Goal: Task Accomplishment & Management: Manage account settings

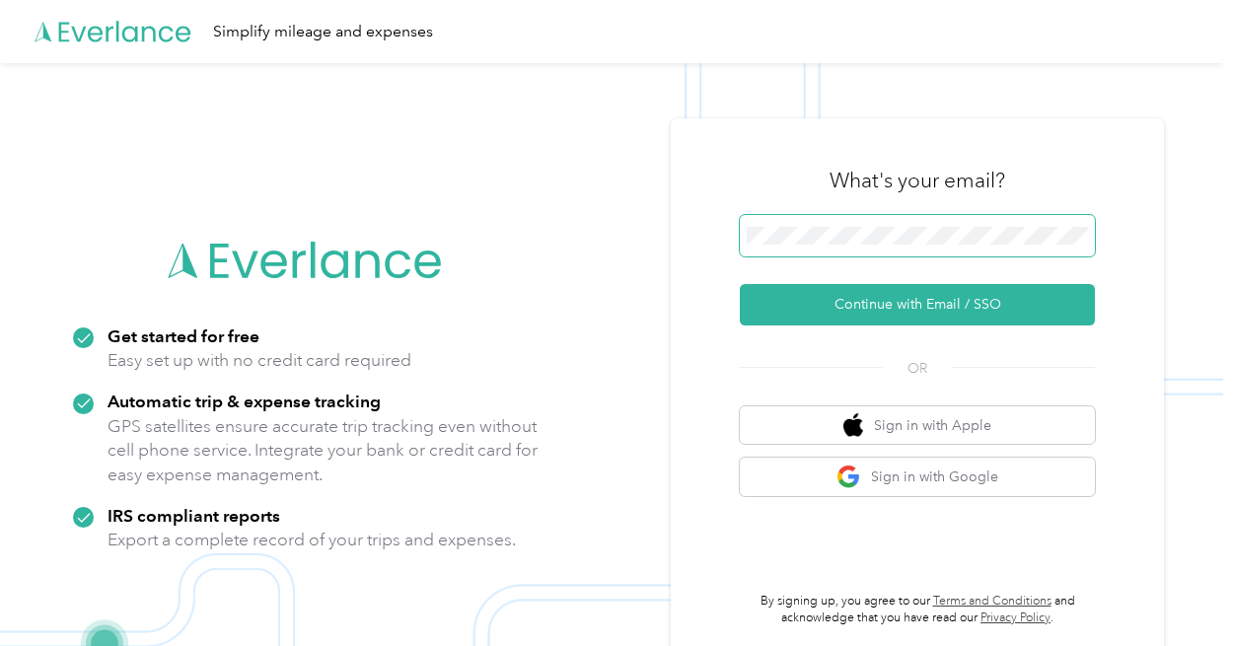
click at [1010, 252] on span at bounding box center [917, 235] width 355 height 41
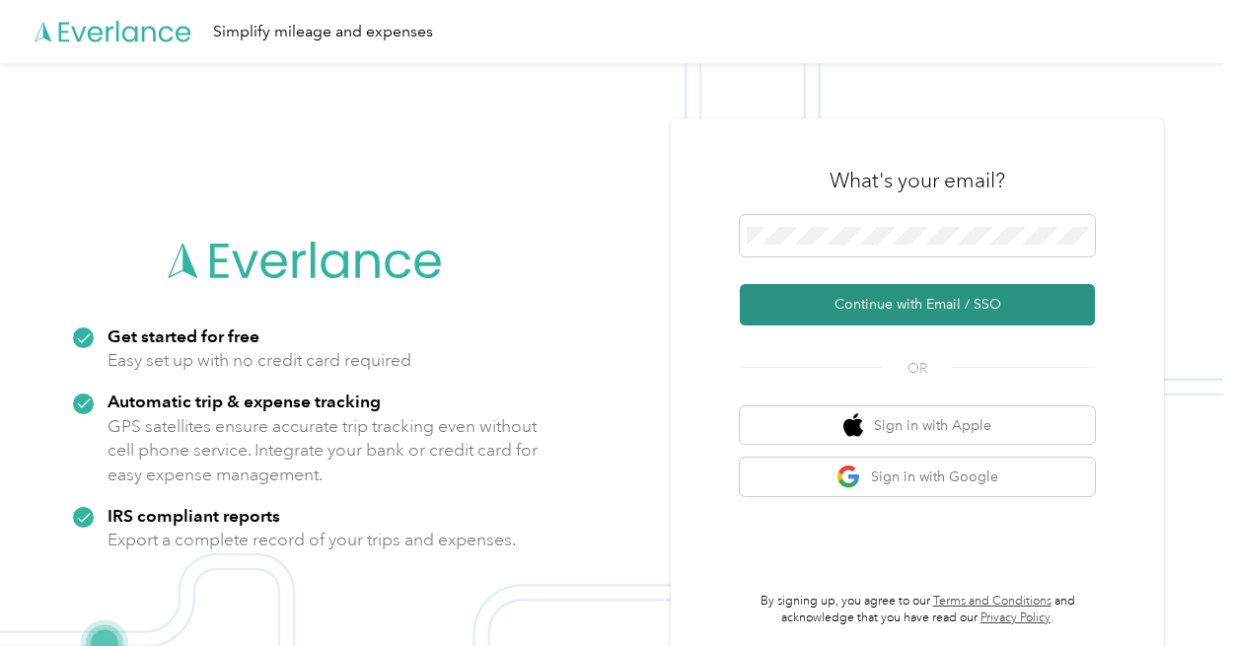
click at [1019, 309] on button "Continue with Email / SSO" at bounding box center [917, 304] width 355 height 41
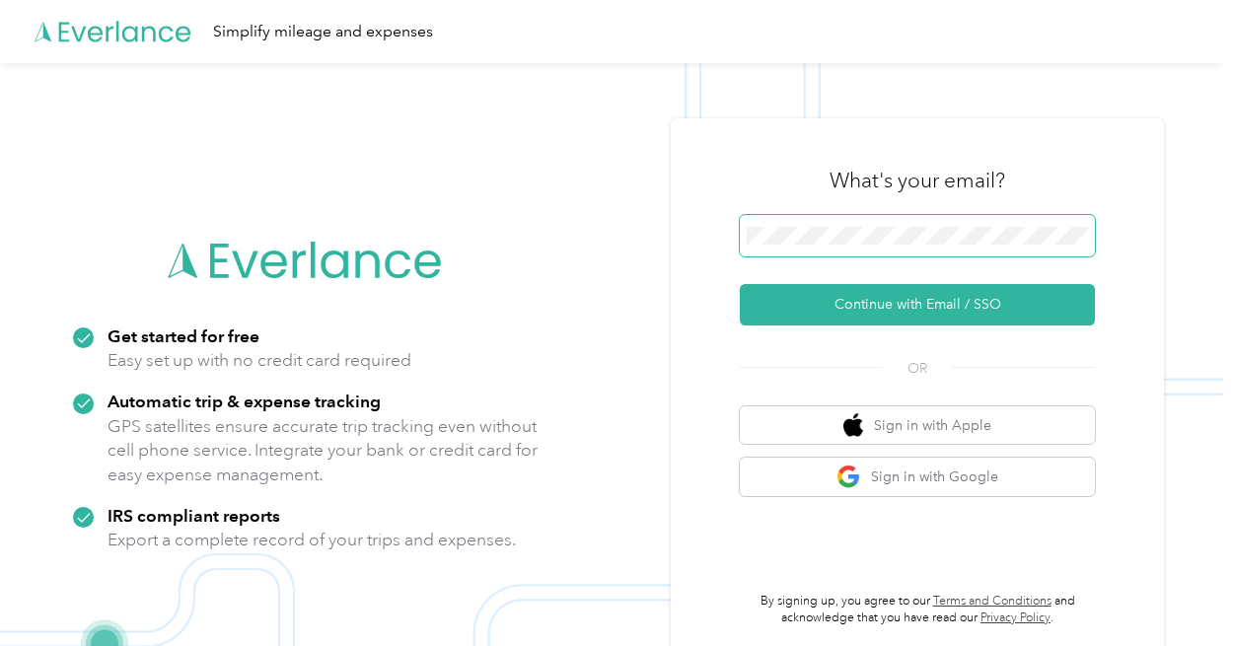
click at [740, 284] on button "Continue with Email / SSO" at bounding box center [917, 304] width 355 height 41
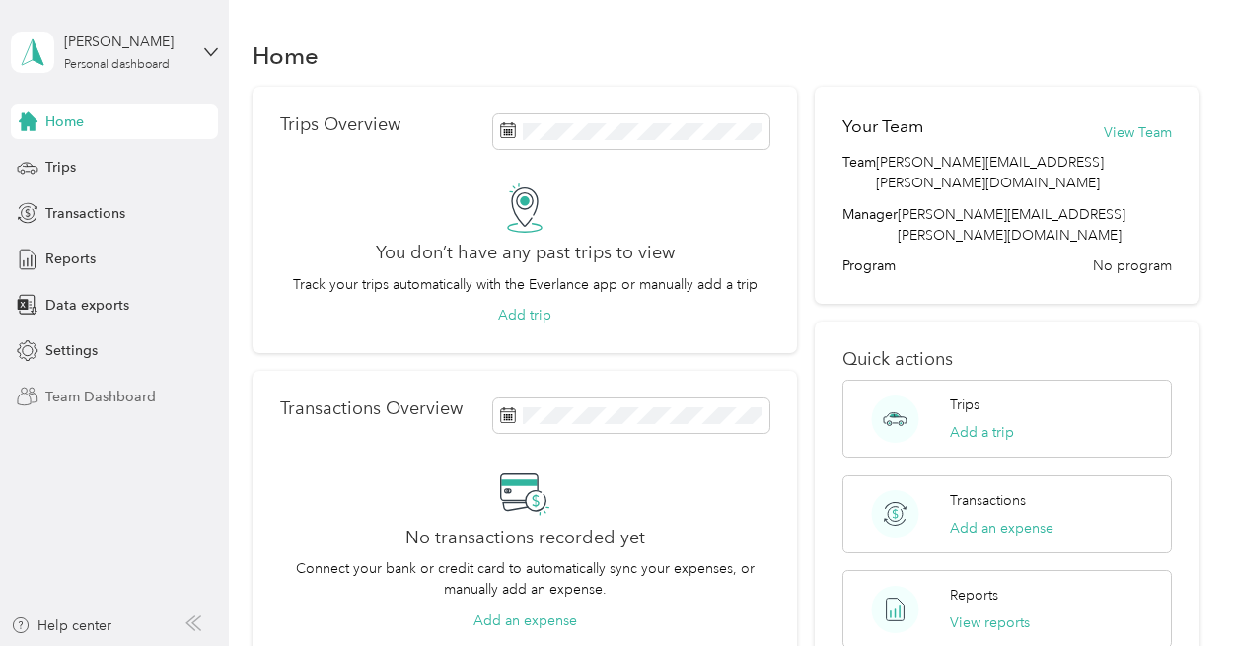
click at [166, 392] on div "Team Dashboard" at bounding box center [114, 397] width 207 height 36
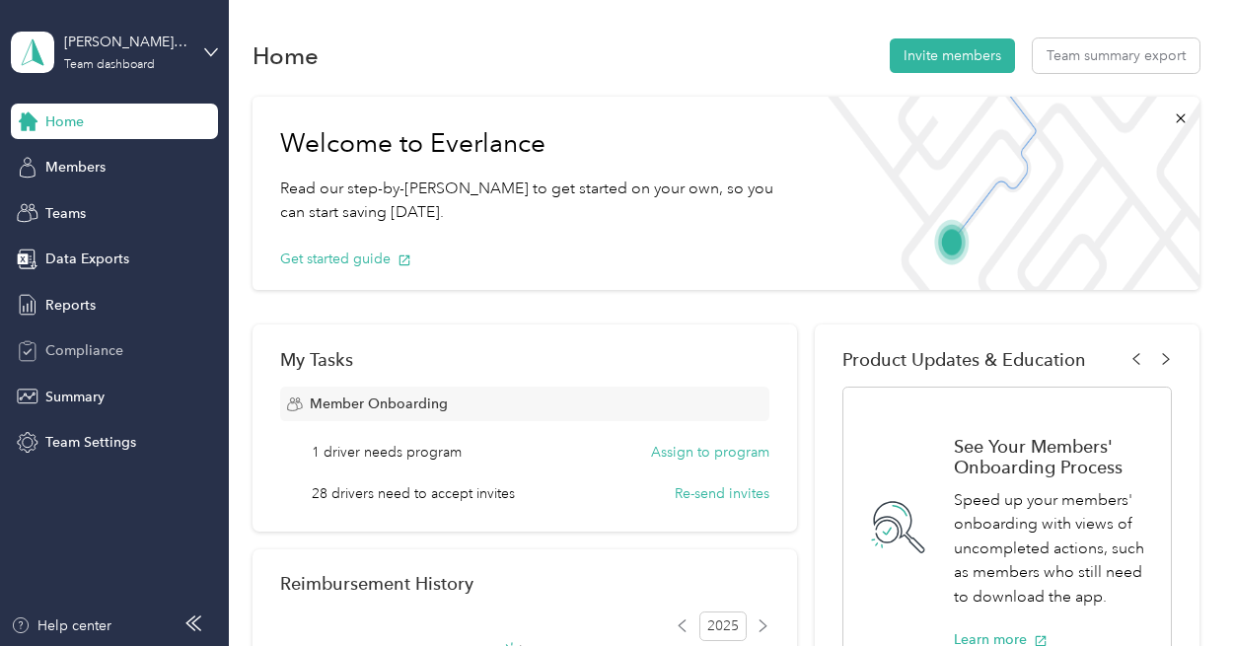
click at [126, 354] on div "Compliance" at bounding box center [114, 352] width 207 height 36
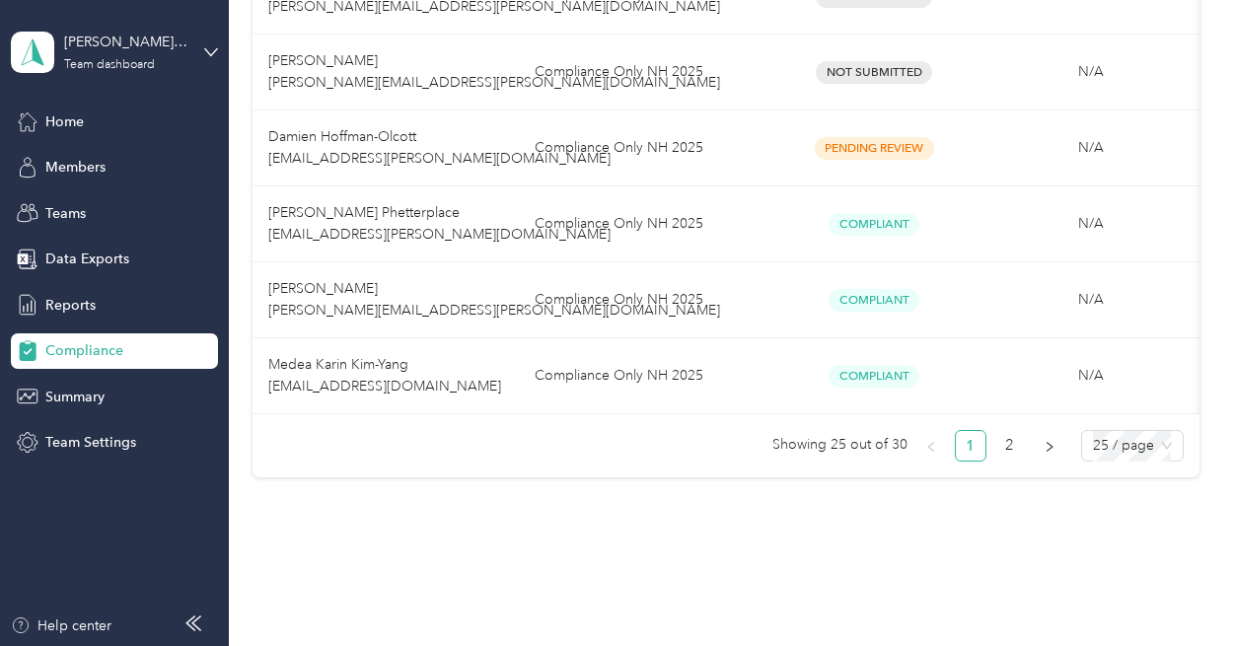
scroll to position [1966, 0]
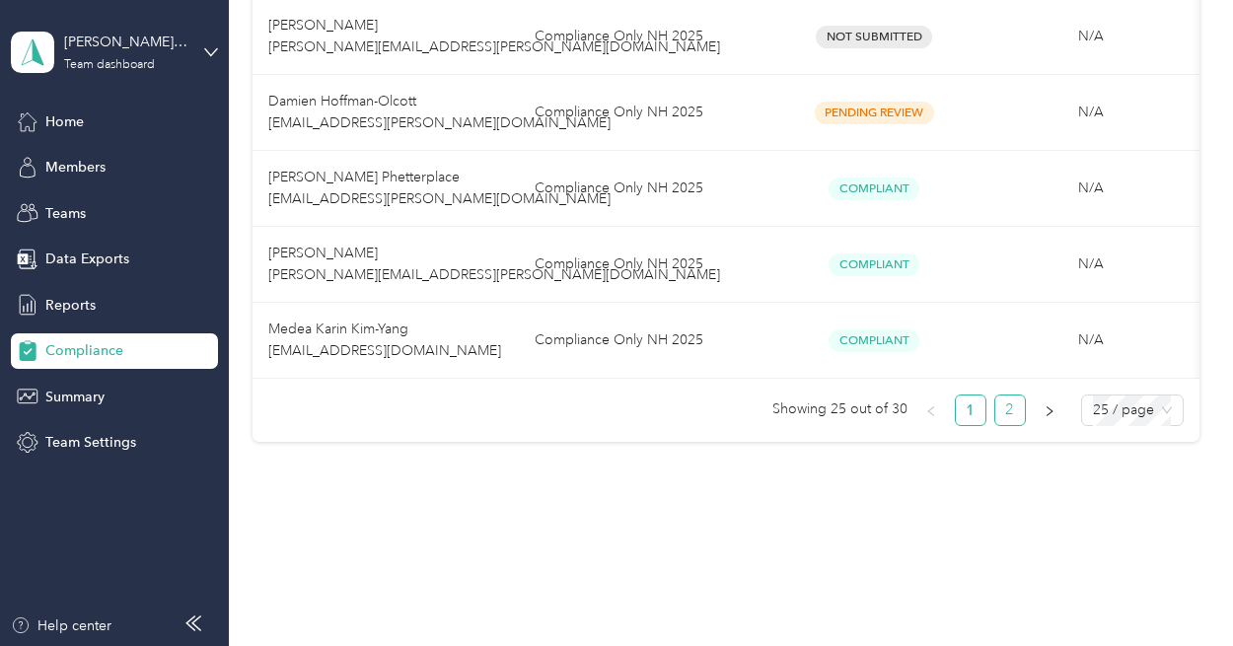
click at [1001, 411] on link "2" at bounding box center [1011, 411] width 30 height 30
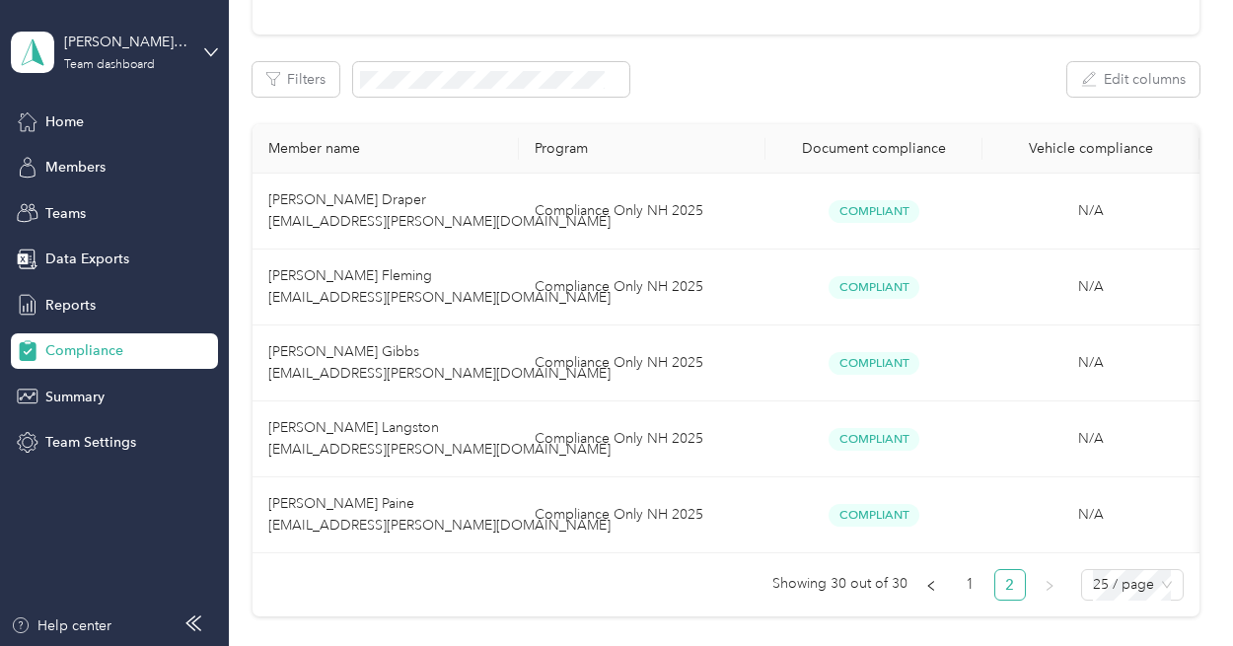
scroll to position [276, 0]
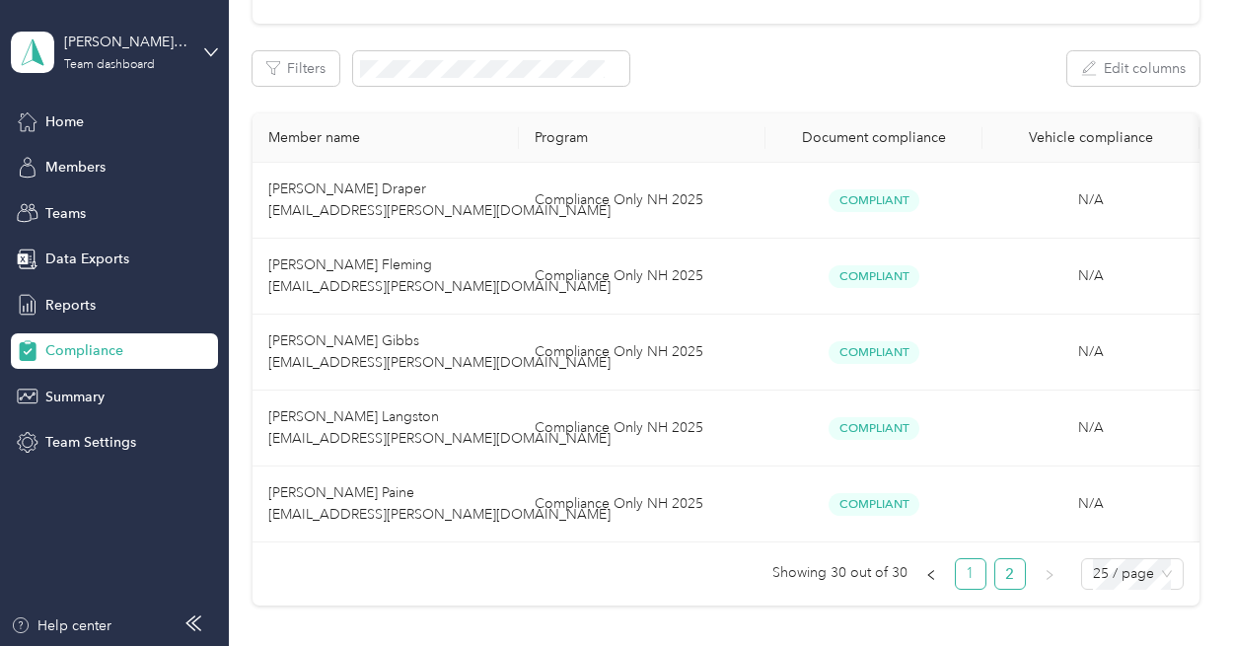
click at [959, 589] on link "1" at bounding box center [971, 574] width 30 height 30
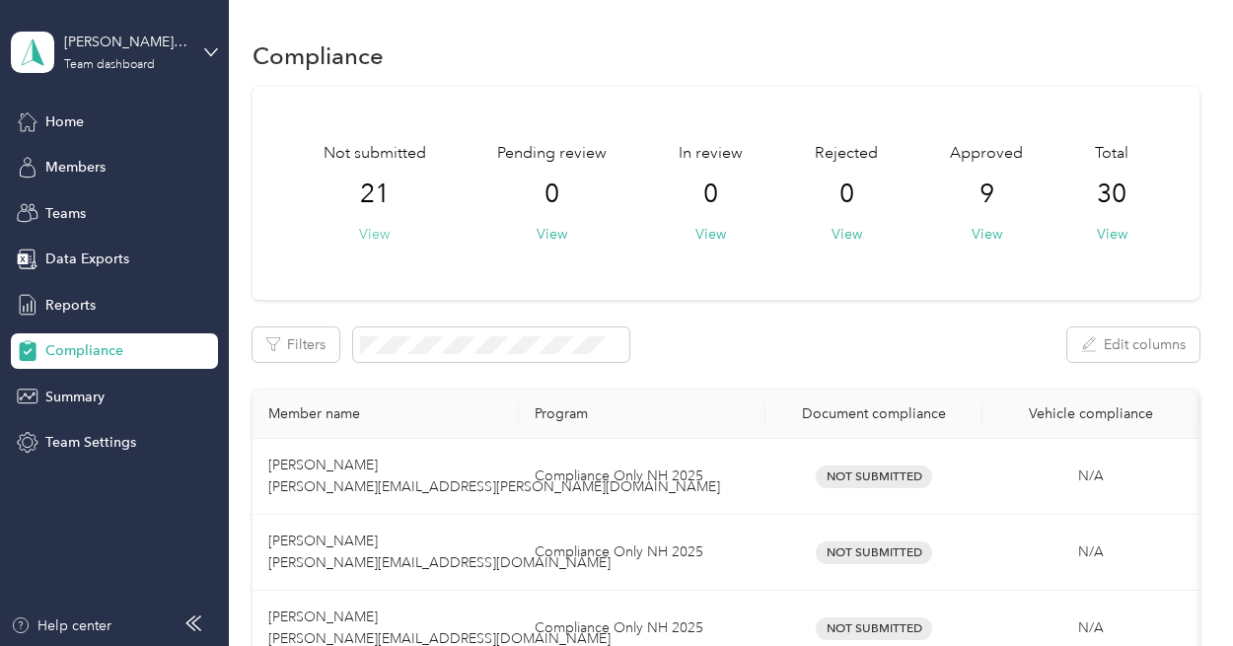
click at [374, 243] on button "View" at bounding box center [374, 234] width 31 height 21
